Goal: Find specific page/section: Find specific page/section

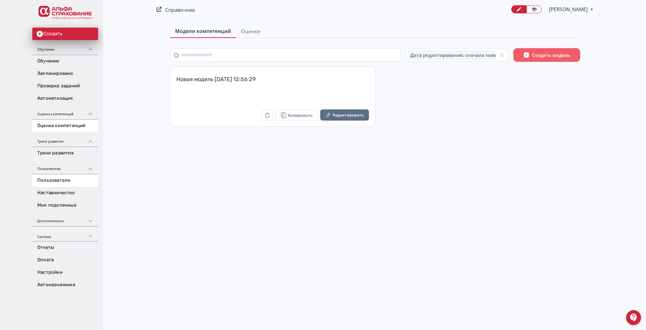
click at [55, 179] on link "Пользователи" at bounding box center [65, 180] width 66 height 12
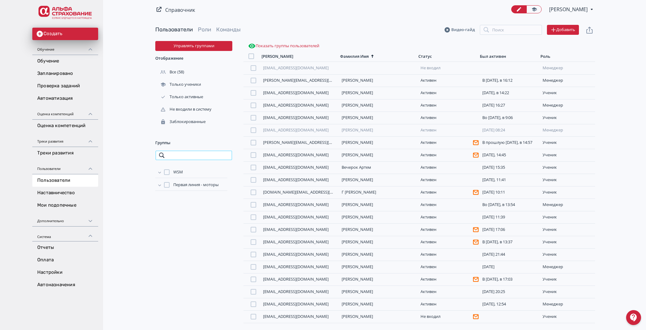
click at [185, 156] on input "search" at bounding box center [193, 155] width 77 height 10
type input "*"
click at [204, 28] on link "Роли" at bounding box center [204, 29] width 13 height 7
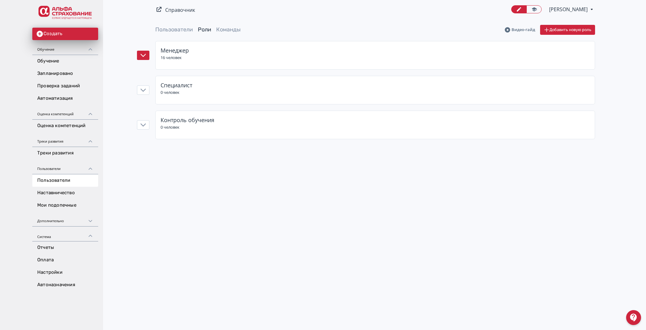
click at [172, 48] on span "Менеджер" at bounding box center [175, 50] width 28 height 7
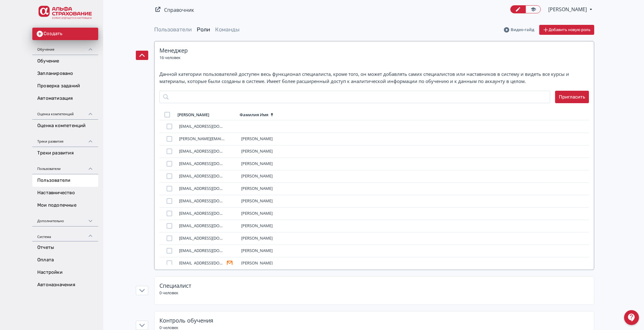
click at [173, 48] on span "Менеджер" at bounding box center [173, 50] width 28 height 7
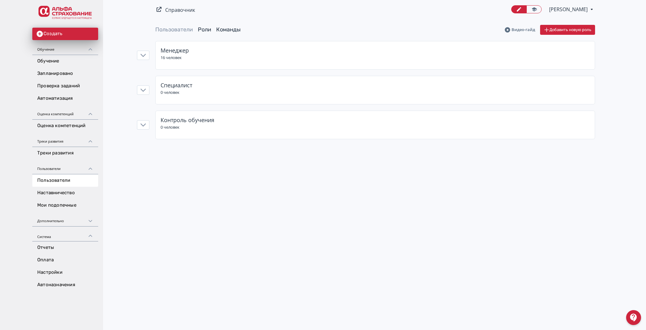
click at [227, 30] on link "Команды" at bounding box center [228, 29] width 25 height 7
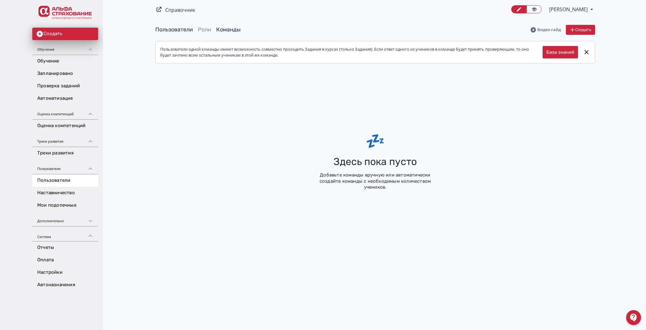
click at [163, 28] on link "Пользователи" at bounding box center [174, 29] width 38 height 7
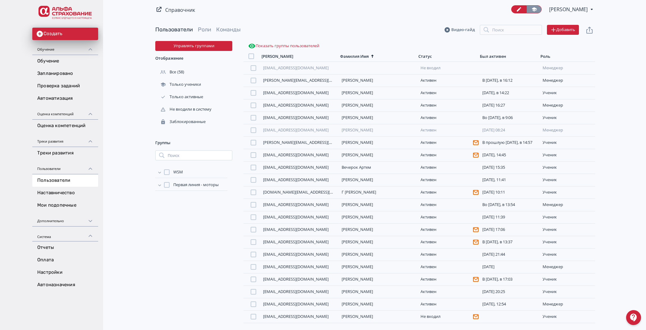
click at [532, 8] on icon at bounding box center [534, 9] width 5 height 4
